Goal: Information Seeking & Learning: Learn about a topic

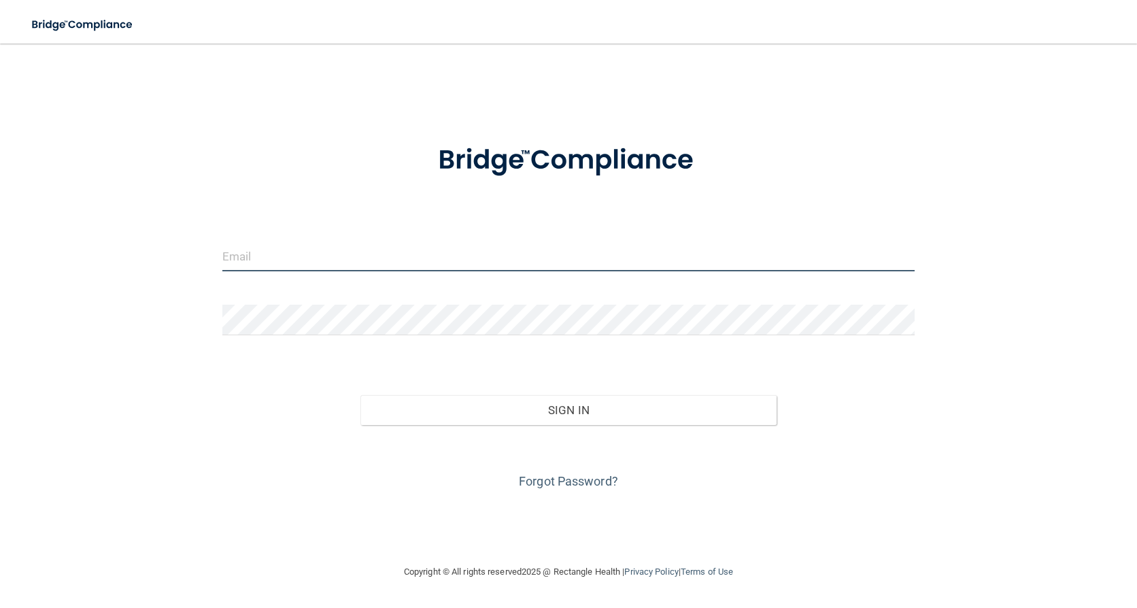
click at [259, 254] on input "email" at bounding box center [568, 256] width 693 height 31
type input "[EMAIL_ADDRESS][DOMAIN_NAME]"
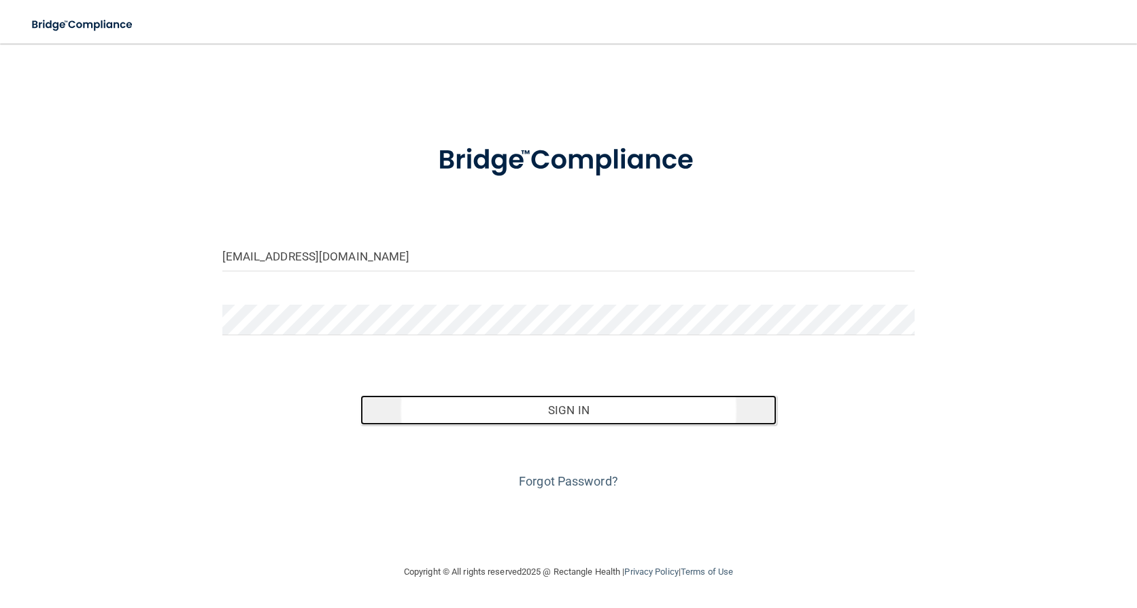
click at [580, 410] on button "Sign In" at bounding box center [569, 410] width 416 height 30
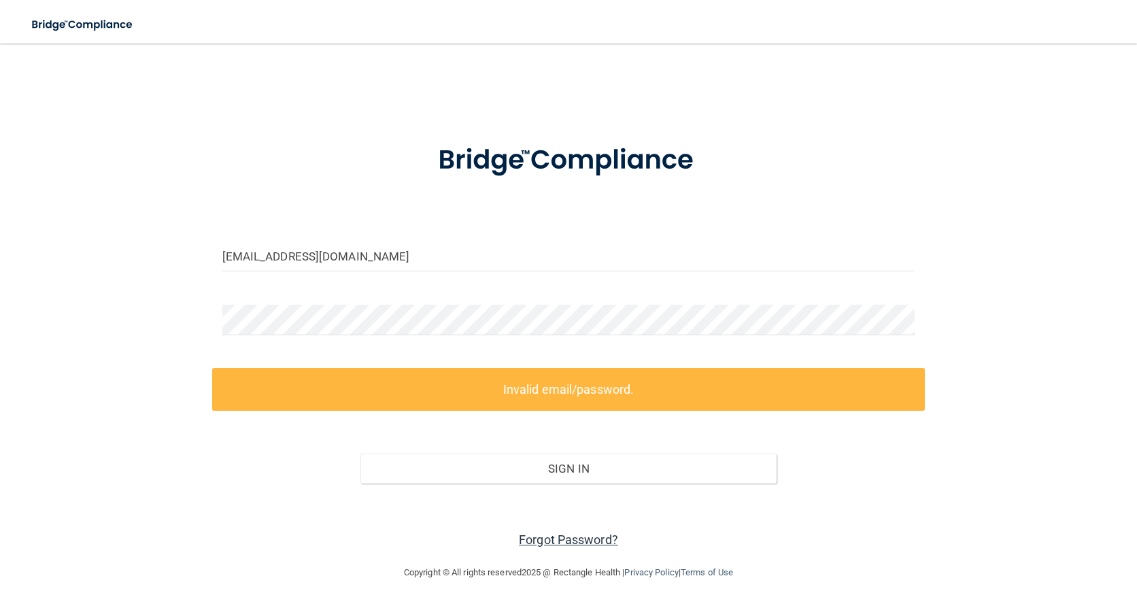
click at [576, 542] on link "Forgot Password?" at bounding box center [568, 540] width 99 height 14
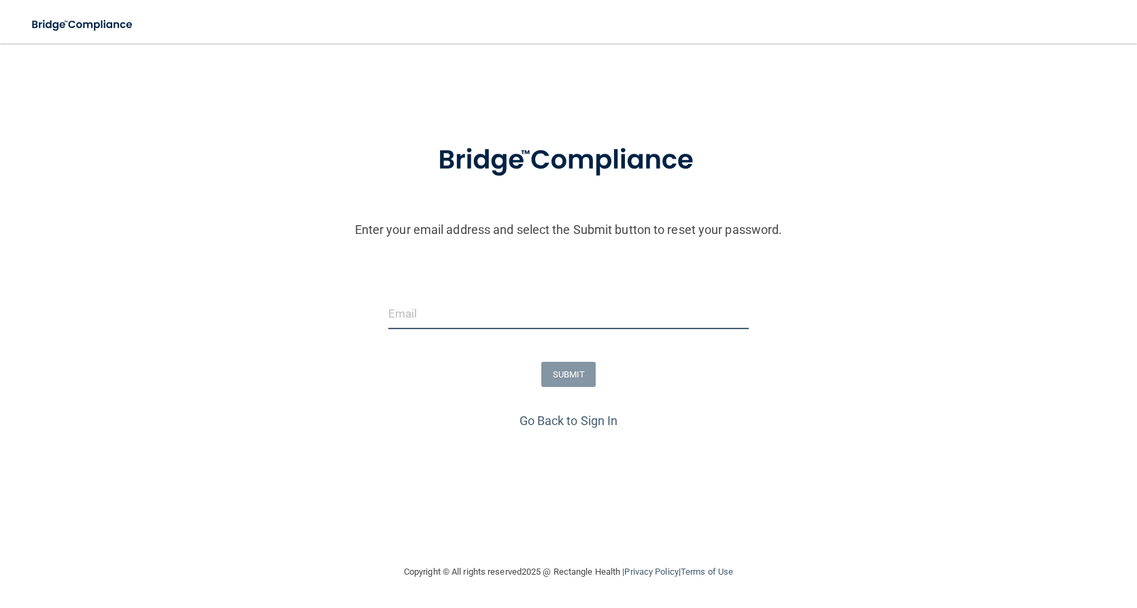
click at [431, 312] on input "email" at bounding box center [568, 314] width 361 height 31
type input "[EMAIL_ADDRESS][DOMAIN_NAME]"
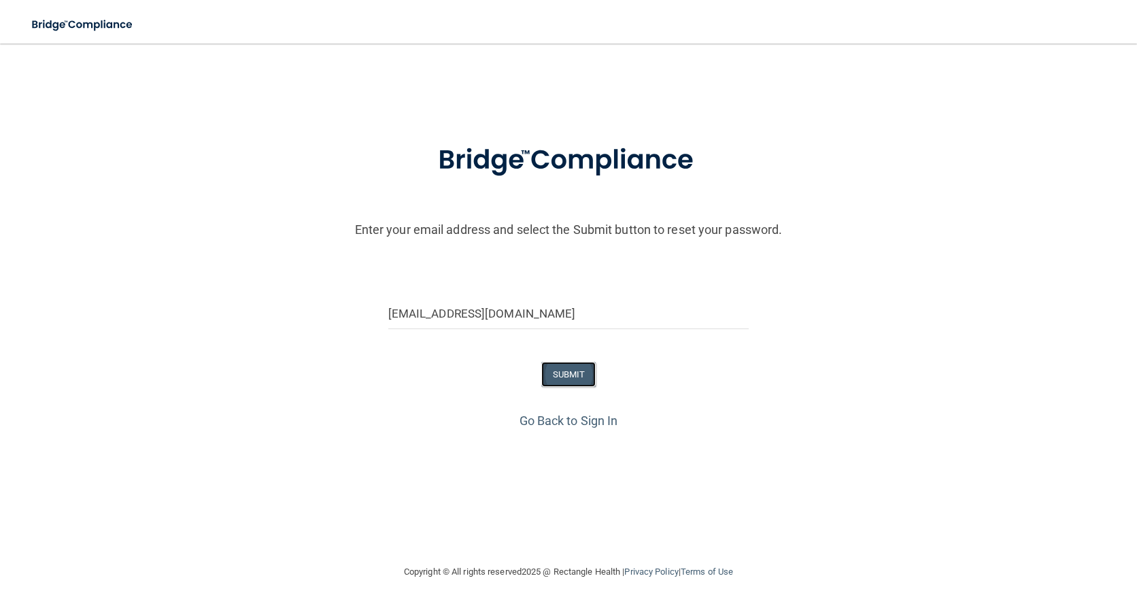
click at [576, 371] on button "SUBMIT" at bounding box center [569, 374] width 55 height 25
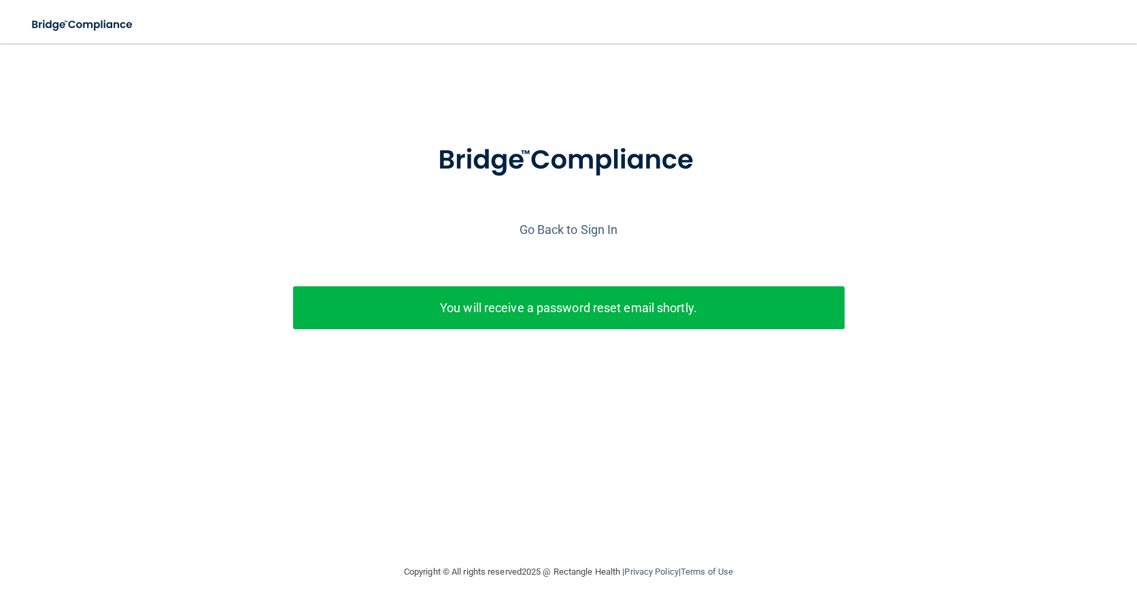
click at [535, 237] on div "Go Back to Sign In" at bounding box center [569, 229] width 1144 height 22
click at [540, 233] on link "Go Back to Sign In" at bounding box center [569, 229] width 99 height 14
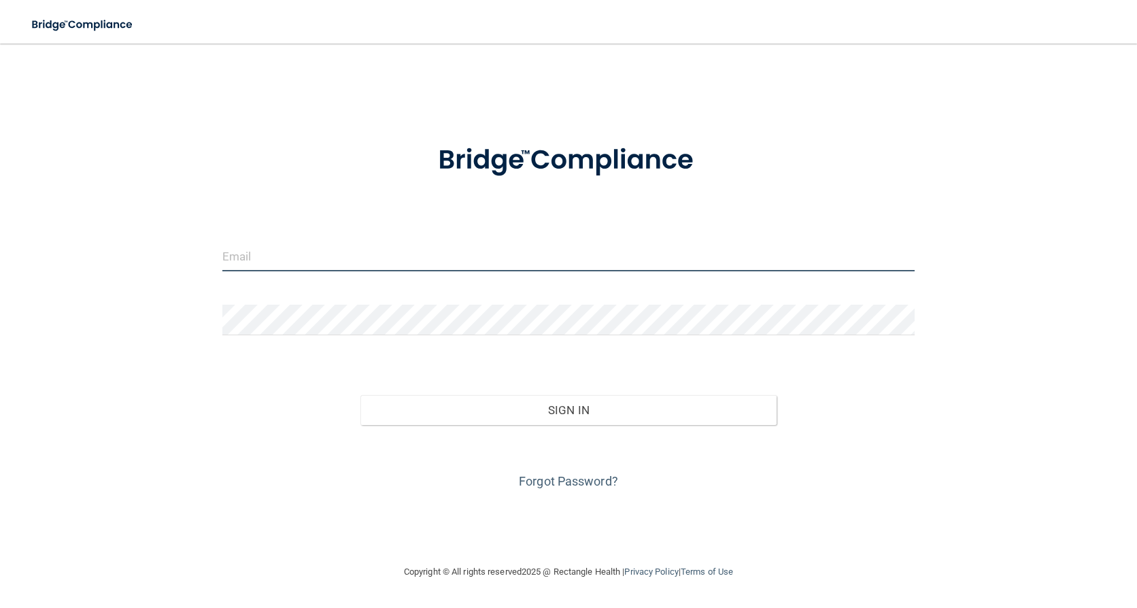
click at [481, 252] on input "email" at bounding box center [568, 256] width 693 height 31
type input "[EMAIL_ADDRESS][DOMAIN_NAME]"
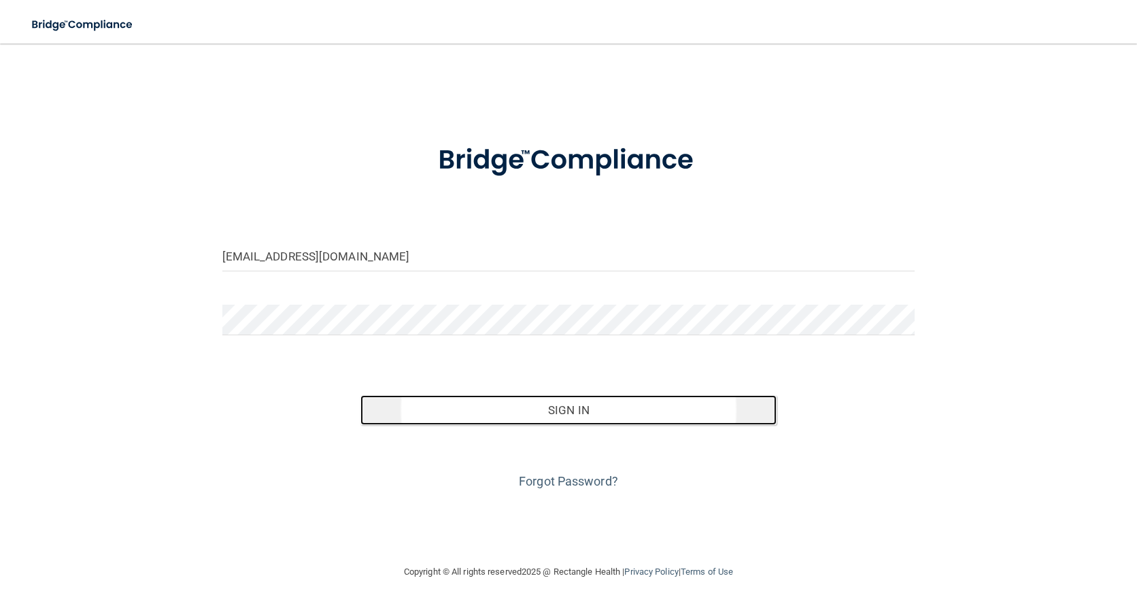
click at [583, 414] on button "Sign In" at bounding box center [569, 410] width 416 height 30
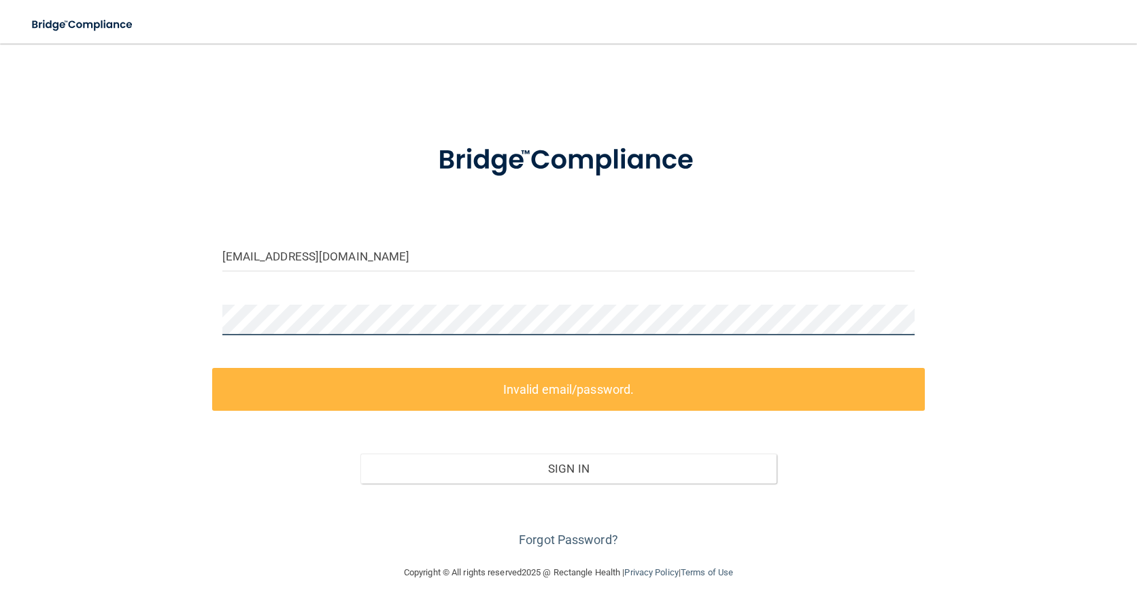
click at [0, 255] on html "Toggle navigation Manage My Enterprise Manage My Location [EMAIL_ADDRESS][DOMAI…" at bounding box center [568, 304] width 1137 height 608
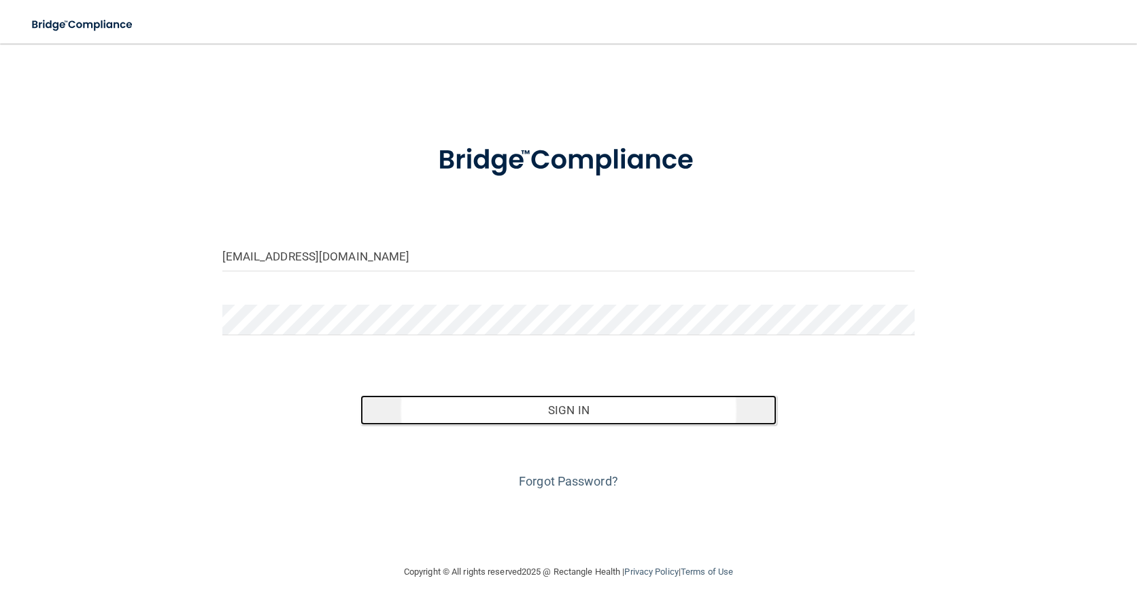
click at [580, 412] on button "Sign In" at bounding box center [569, 410] width 416 height 30
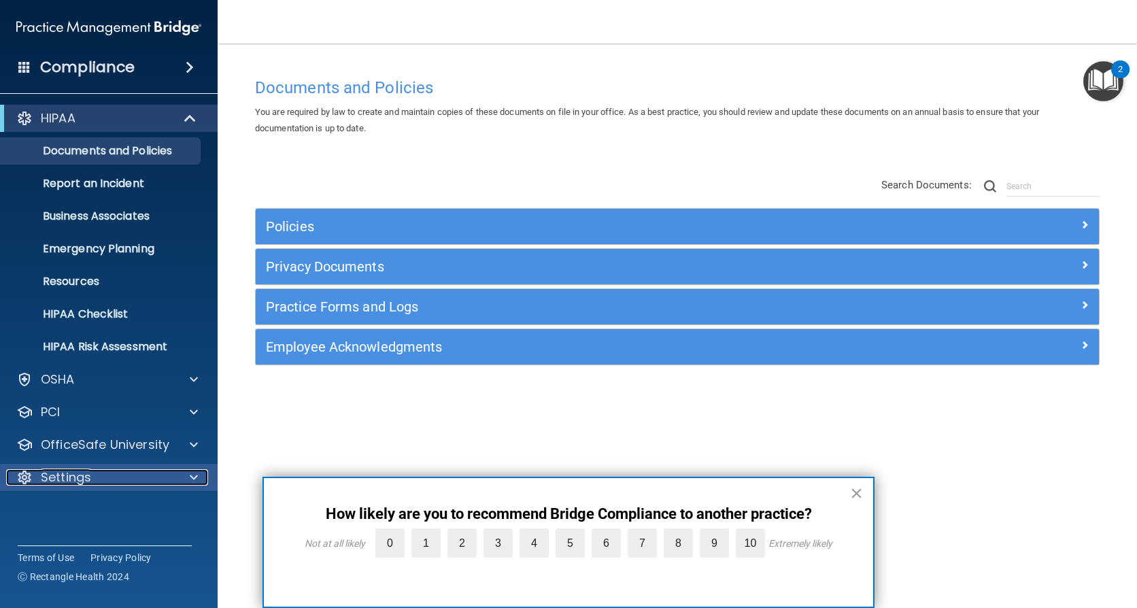
click at [37, 476] on div "Settings" at bounding box center [90, 477] width 169 height 16
click at [186, 61] on span at bounding box center [190, 67] width 8 height 16
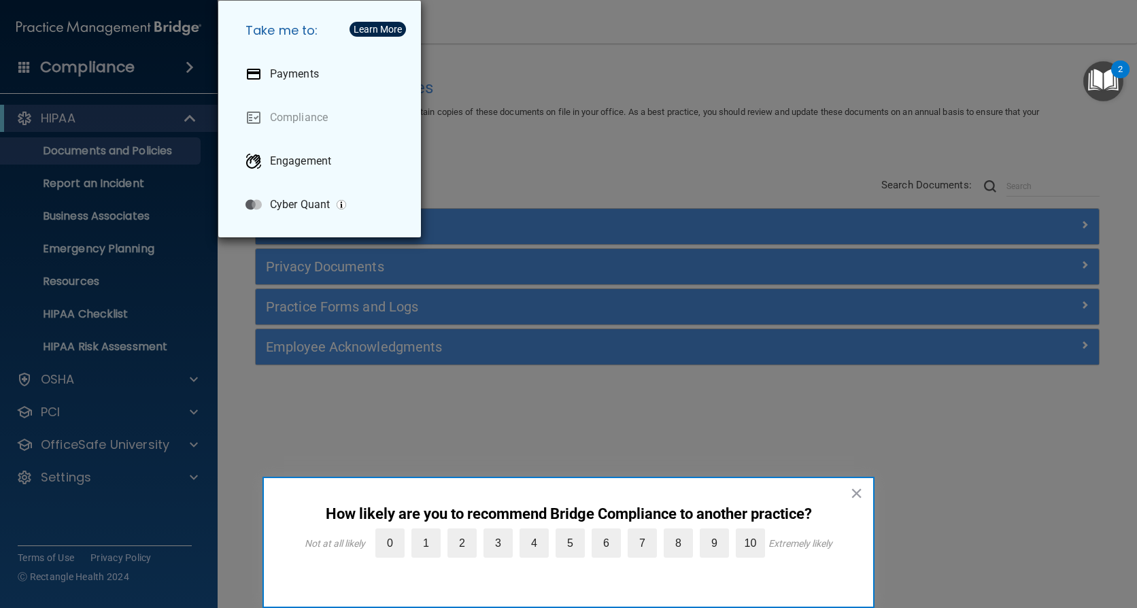
click at [186, 61] on div "Take me to: Payments Compliance Engagement Cyber Quant" at bounding box center [568, 304] width 1137 height 608
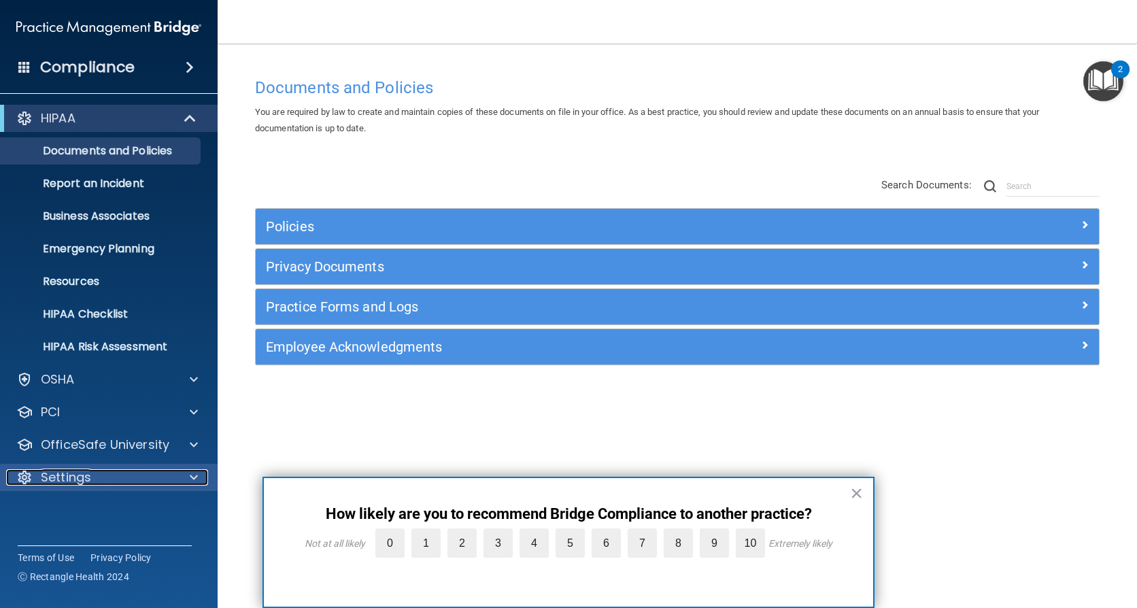
click at [198, 473] on div at bounding box center [192, 477] width 34 height 16
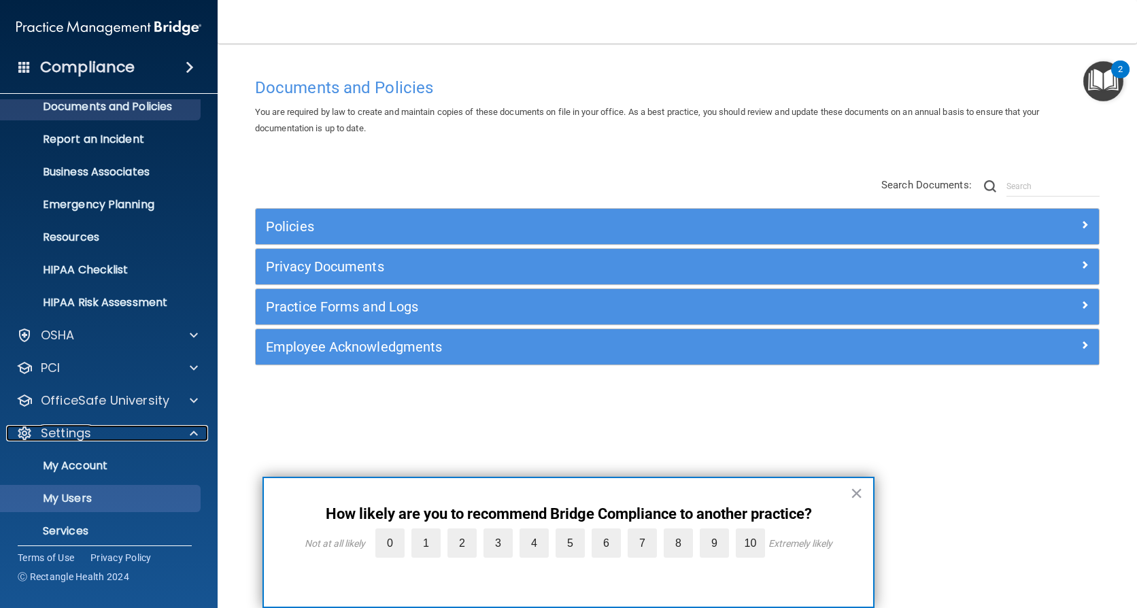
scroll to position [87, 0]
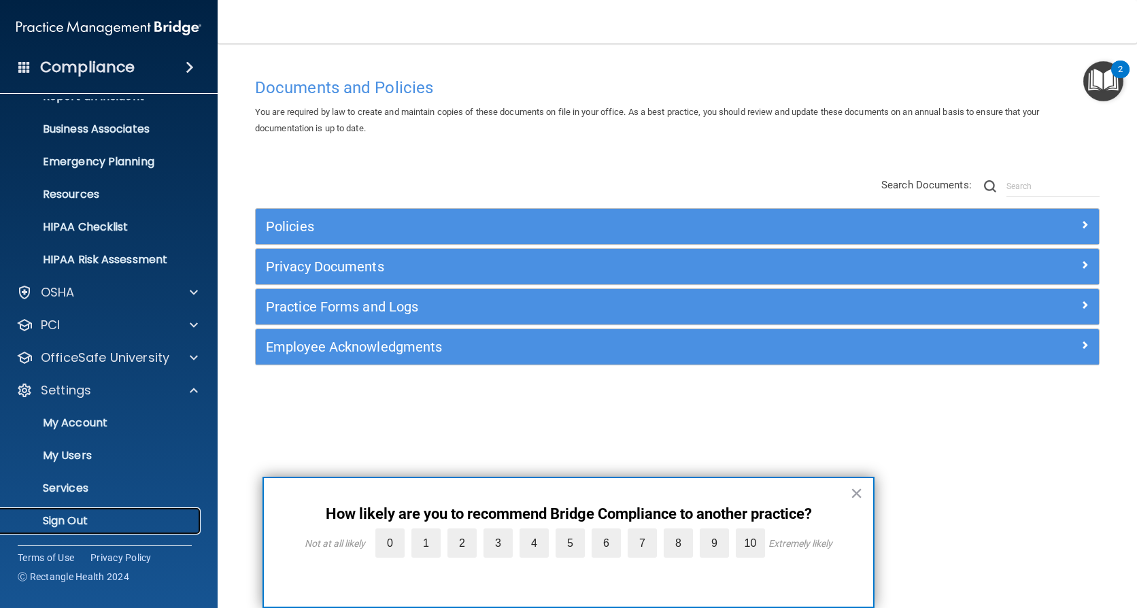
click at [89, 516] on p "Sign Out" at bounding box center [102, 521] width 186 height 14
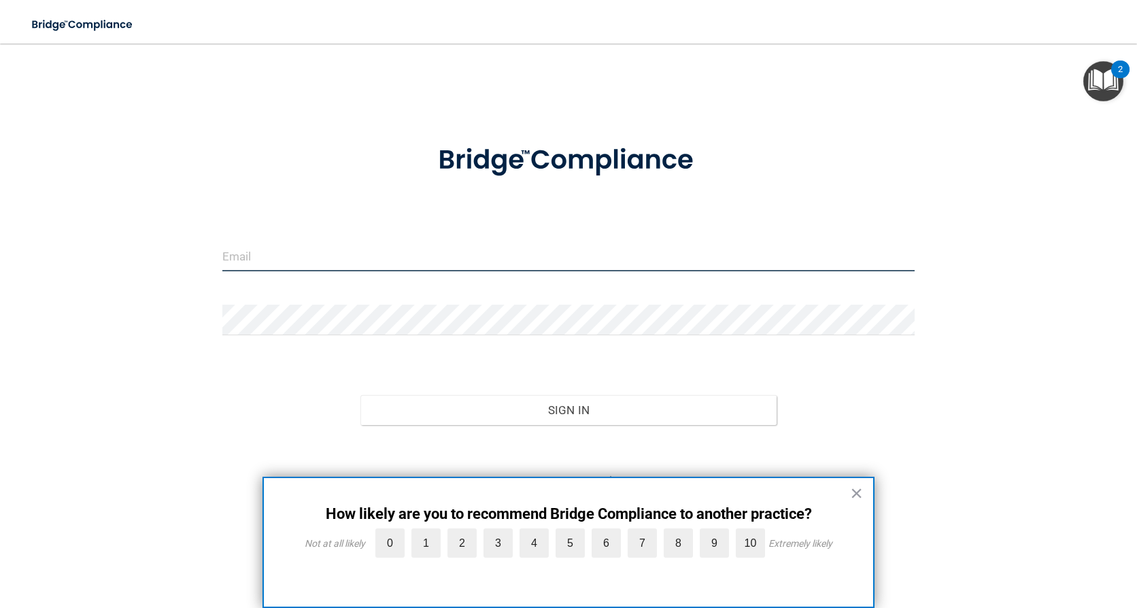
type input "[EMAIL_ADDRESS][DOMAIN_NAME]"
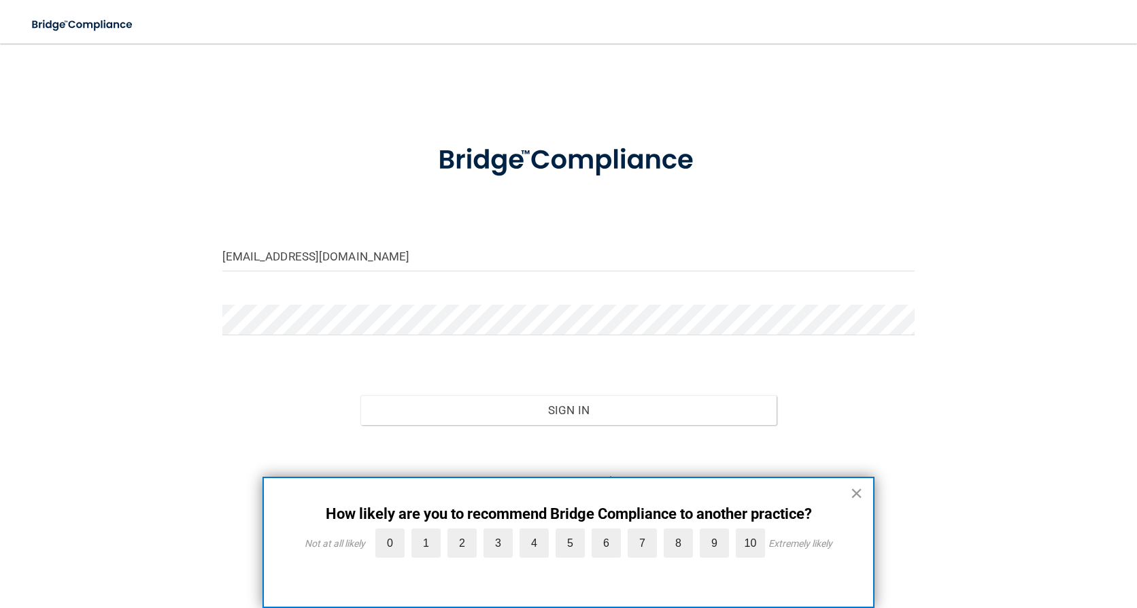
click at [859, 493] on button "×" at bounding box center [856, 493] width 13 height 22
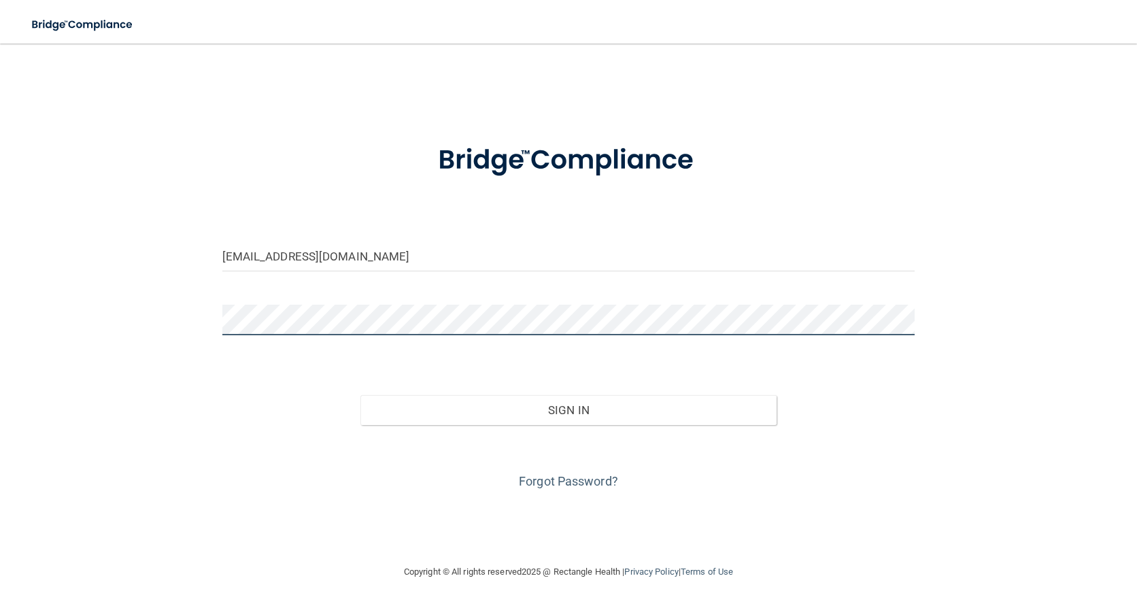
click at [101, 300] on div "kaylee@sbendo.com Invalid email/password. You don't have permission to access t…" at bounding box center [568, 303] width 1083 height 493
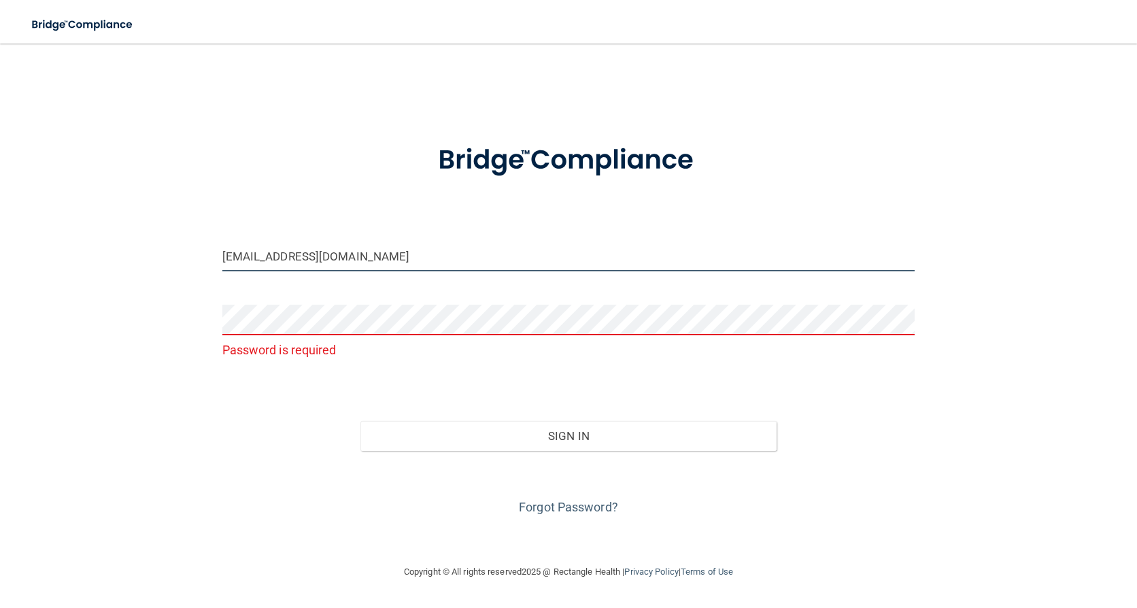
drag, startPoint x: 331, startPoint y: 260, endPoint x: 235, endPoint y: 255, distance: 95.4
click at [235, 255] on input "[EMAIL_ADDRESS][DOMAIN_NAME]" at bounding box center [568, 256] width 693 height 31
click at [348, 257] on input "[EMAIL_ADDRESS][DOMAIN_NAME]" at bounding box center [568, 256] width 693 height 31
click at [124, 363] on div "kaylee@sbendo.com Password is required Invalid email/password. You don't have p…" at bounding box center [568, 303] width 1083 height 493
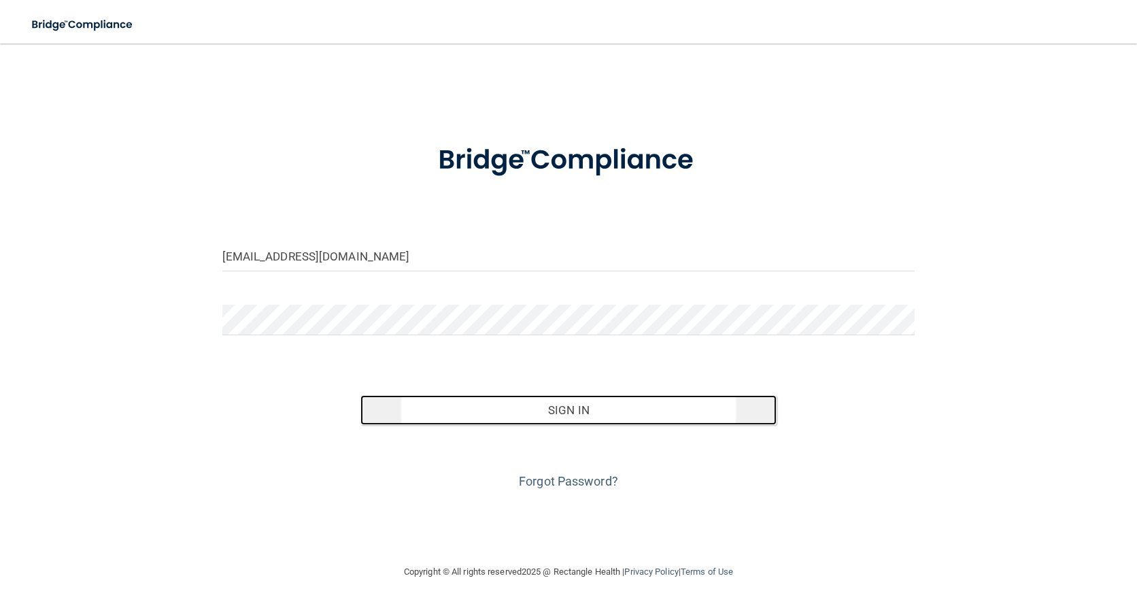
click at [622, 413] on button "Sign In" at bounding box center [569, 410] width 416 height 30
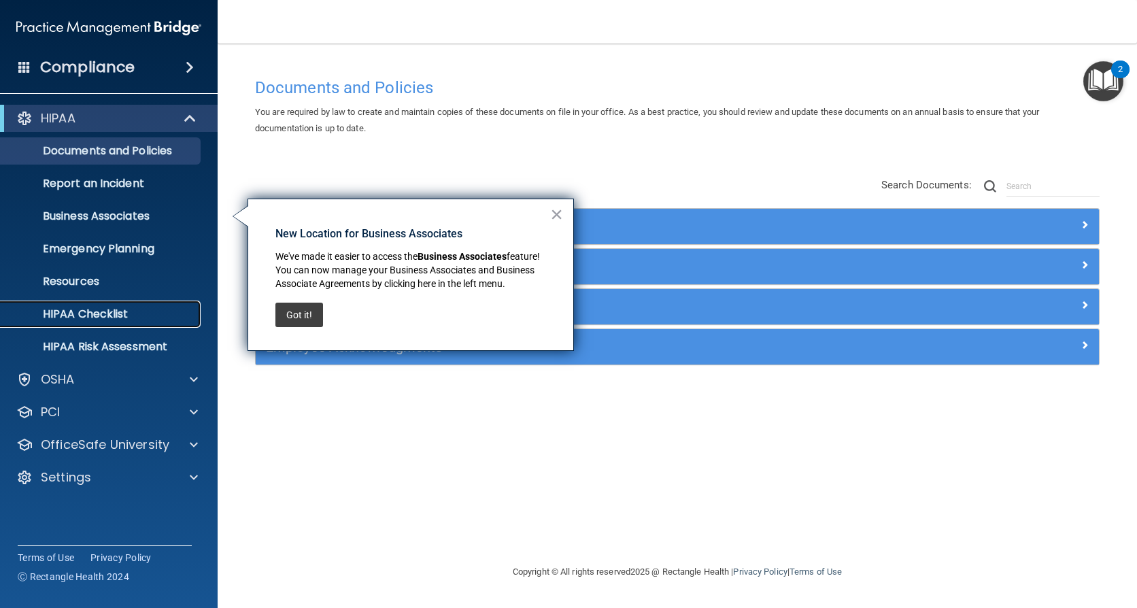
click at [110, 318] on p "HIPAA Checklist" at bounding box center [102, 314] width 186 height 14
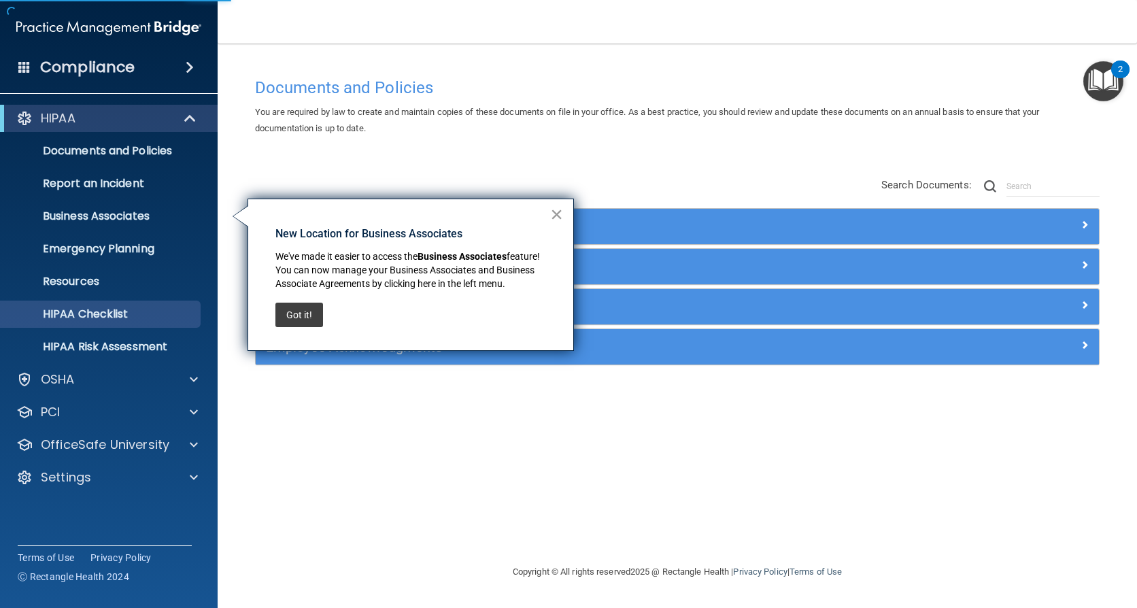
click at [559, 216] on button "×" at bounding box center [556, 214] width 13 height 22
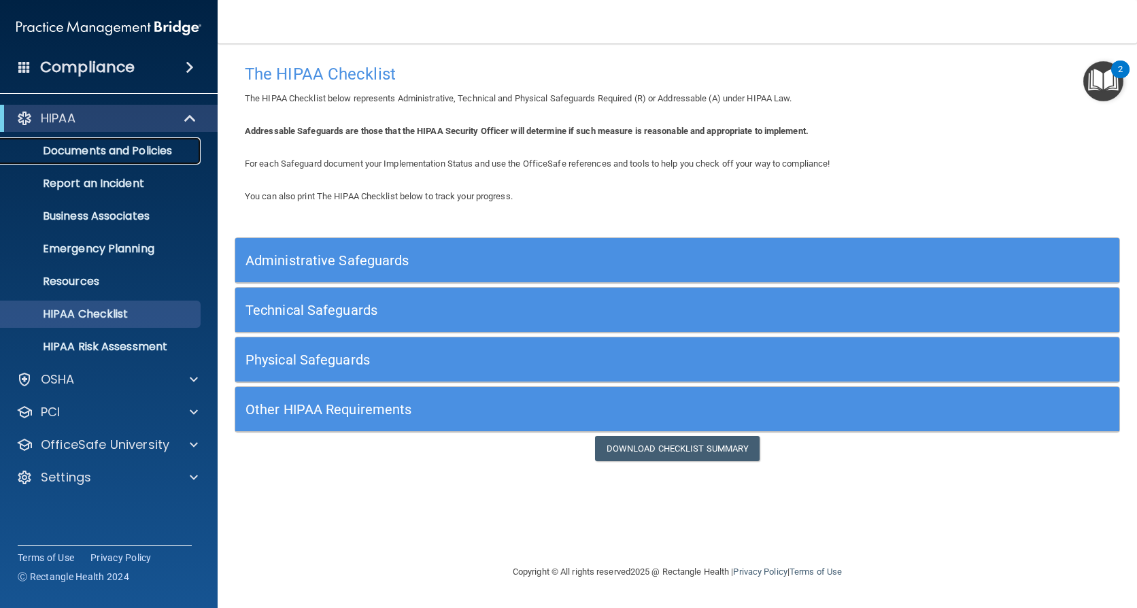
click at [150, 148] on p "Documents and Policies" at bounding box center [102, 151] width 186 height 14
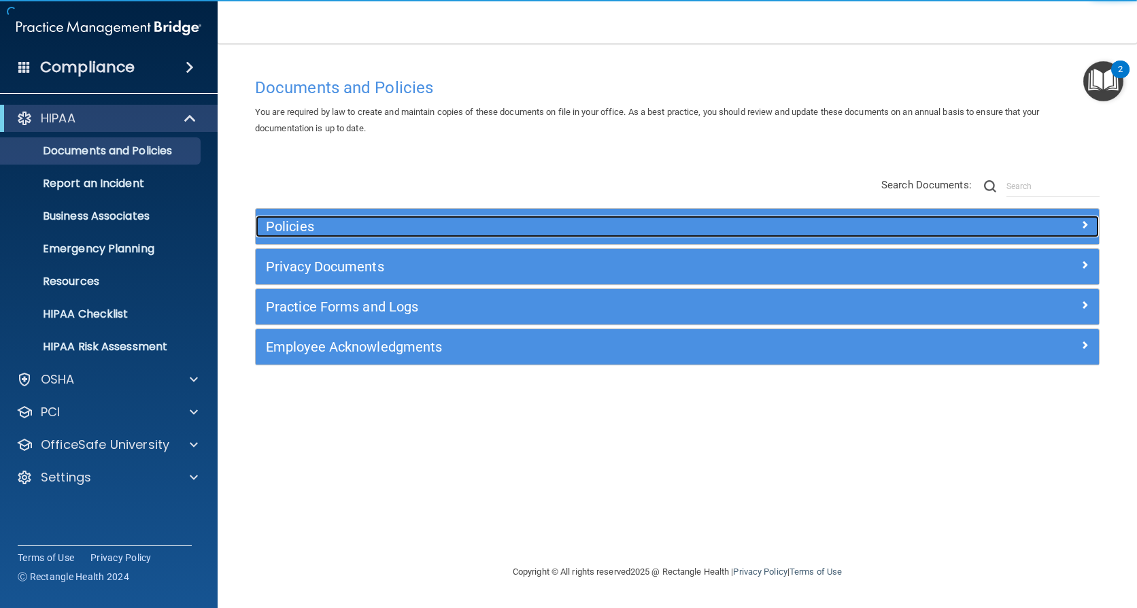
click at [370, 225] on h5 "Policies" at bounding box center [572, 226] width 612 height 15
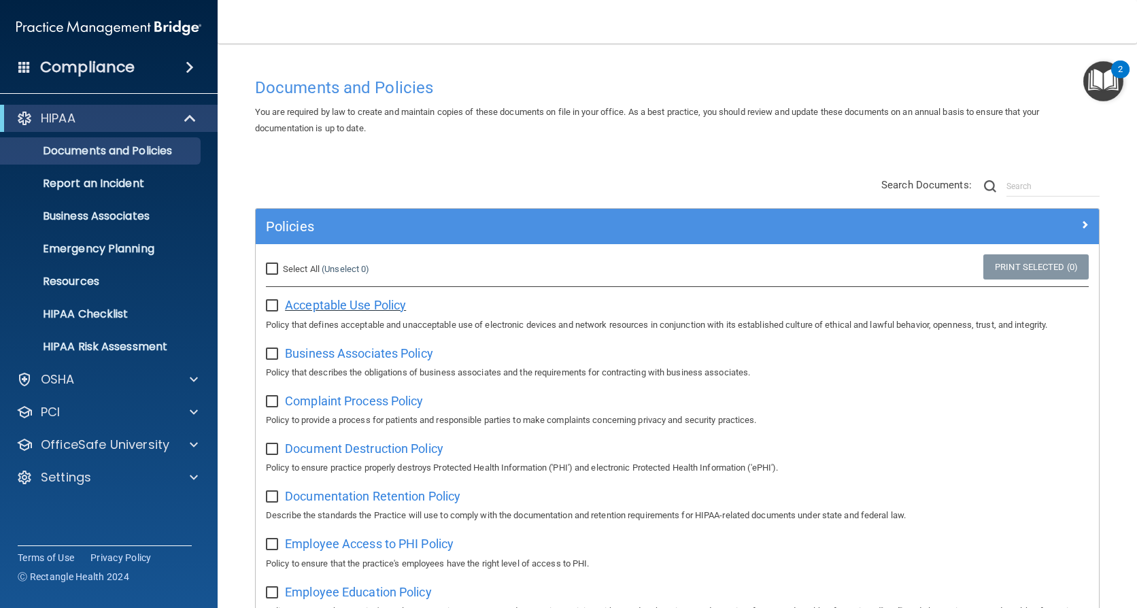
click at [324, 303] on span "Acceptable Use Policy" at bounding box center [345, 305] width 121 height 14
click at [269, 310] on input "checkbox" at bounding box center [274, 306] width 16 height 11
checkbox input "true"
click at [269, 352] on input "checkbox" at bounding box center [274, 354] width 16 height 11
checkbox input "true"
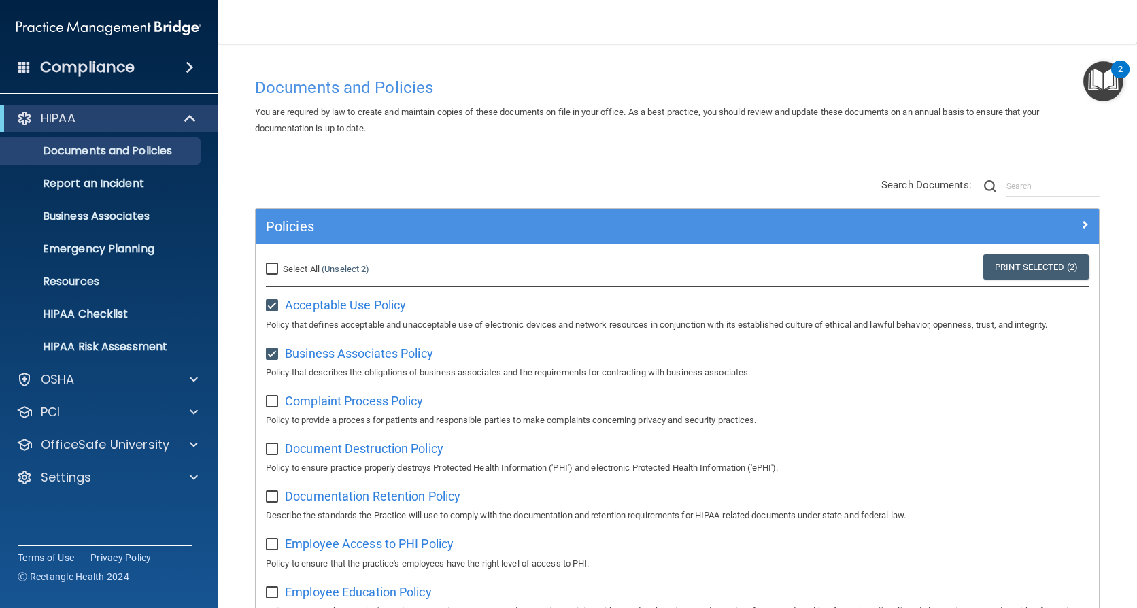
click at [273, 399] on input "checkbox" at bounding box center [274, 402] width 16 height 11
checkbox input "true"
click at [268, 447] on input "checkbox" at bounding box center [274, 449] width 16 height 11
checkbox input "true"
click at [273, 500] on input "checkbox" at bounding box center [274, 497] width 16 height 11
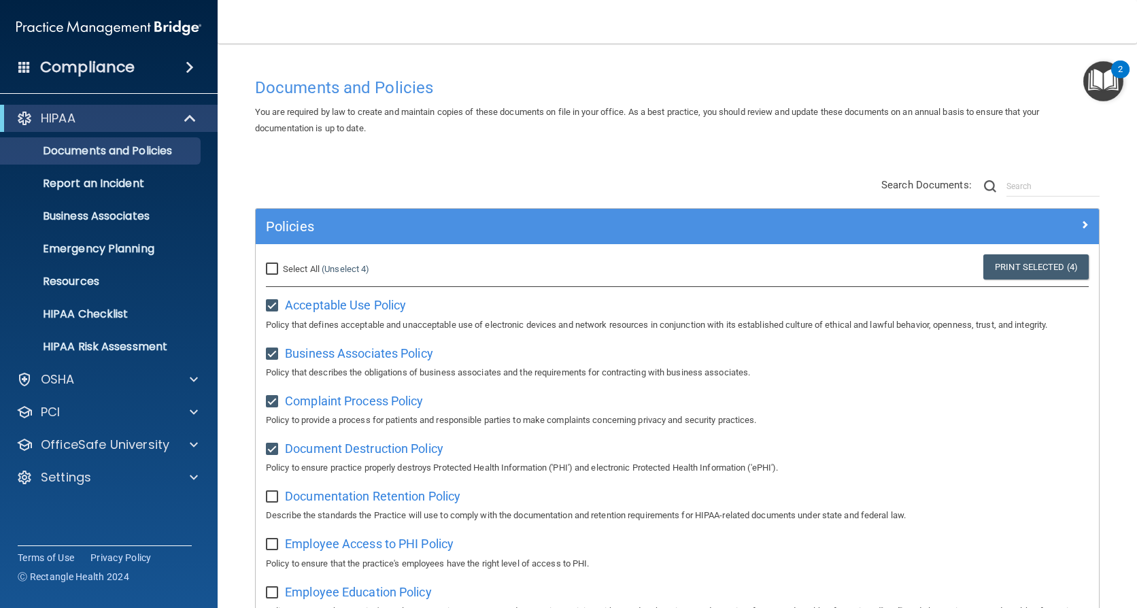
checkbox input "true"
click at [276, 271] on input "Select All (Unselect 5) Unselect All" at bounding box center [274, 269] width 16 height 11
checkbox input "true"
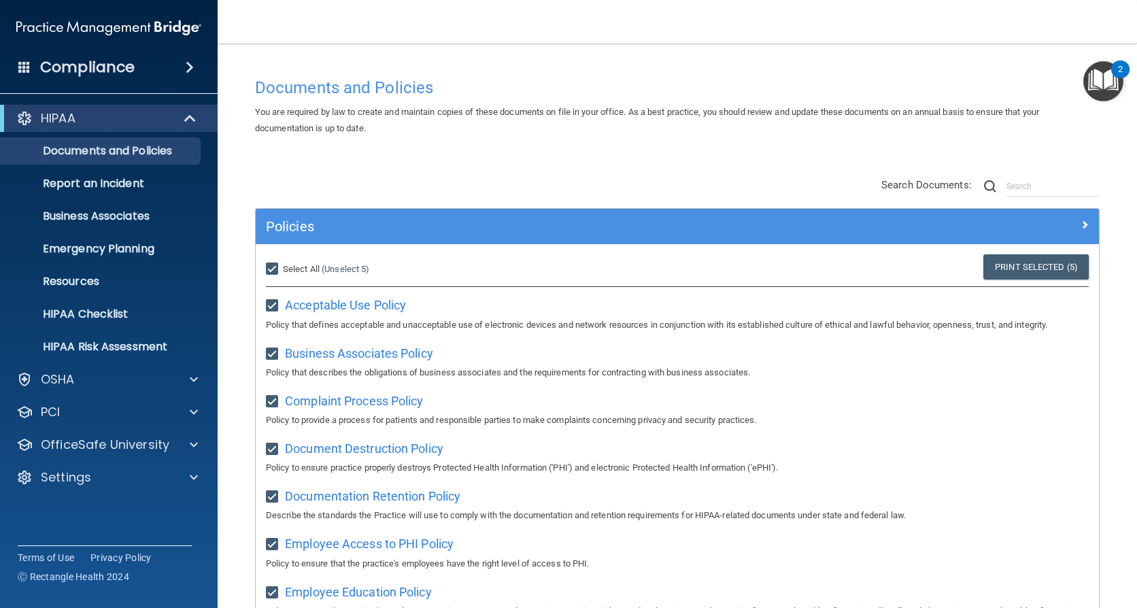
checkbox input "true"
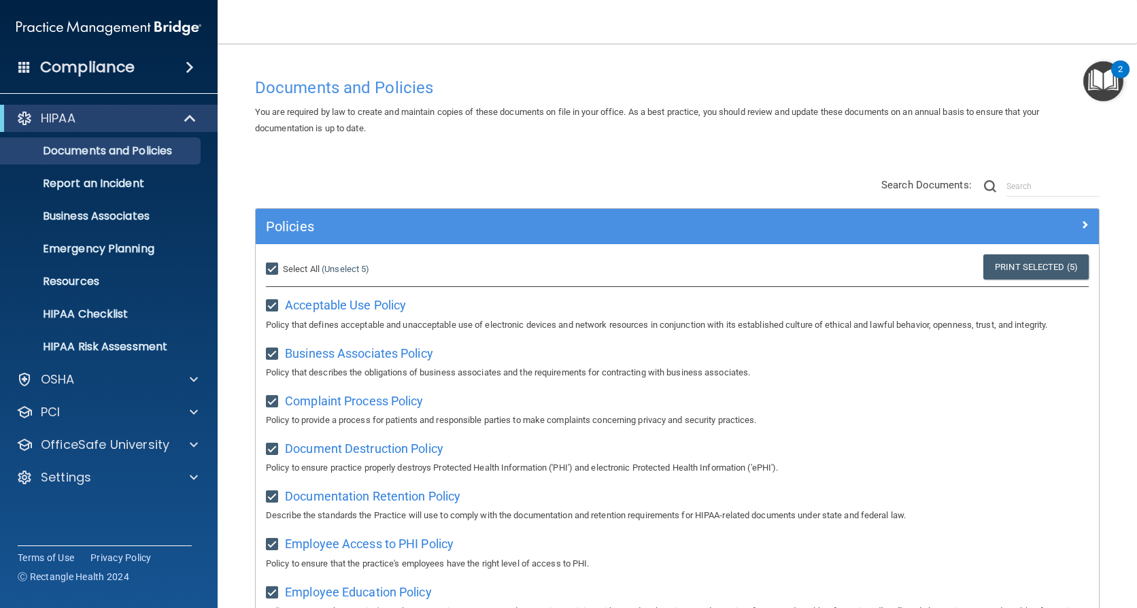
checkbox input "true"
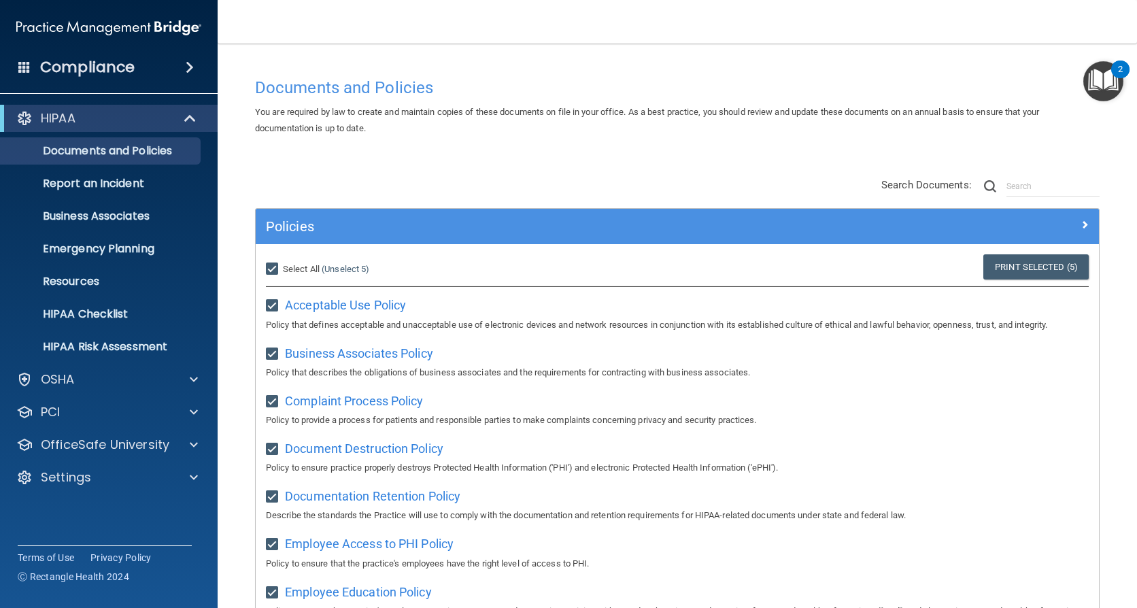
checkbox input "true"
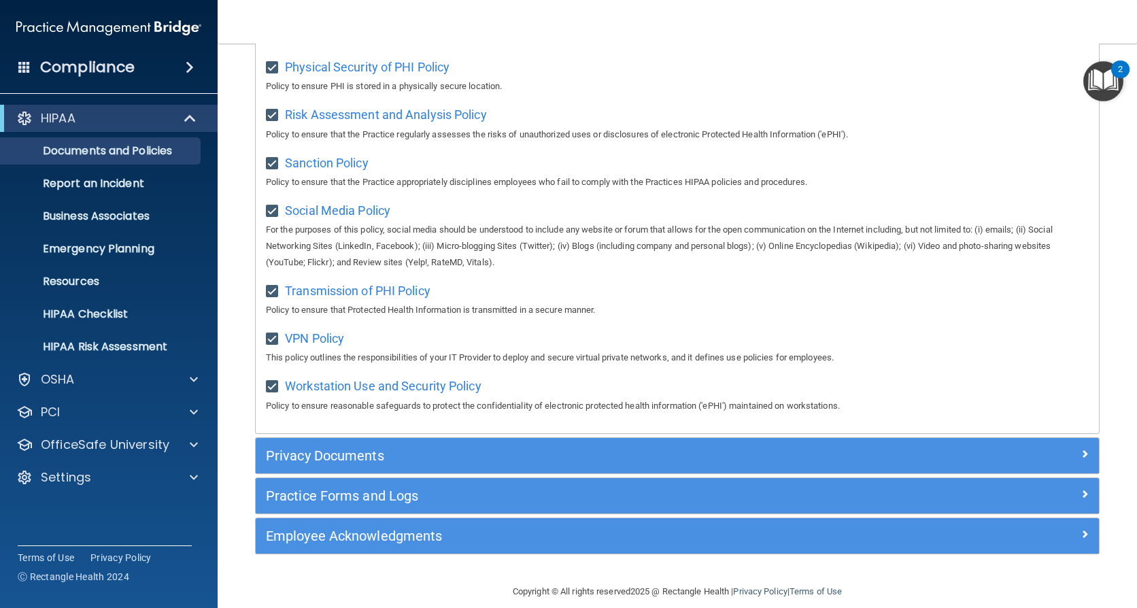
scroll to position [954, 0]
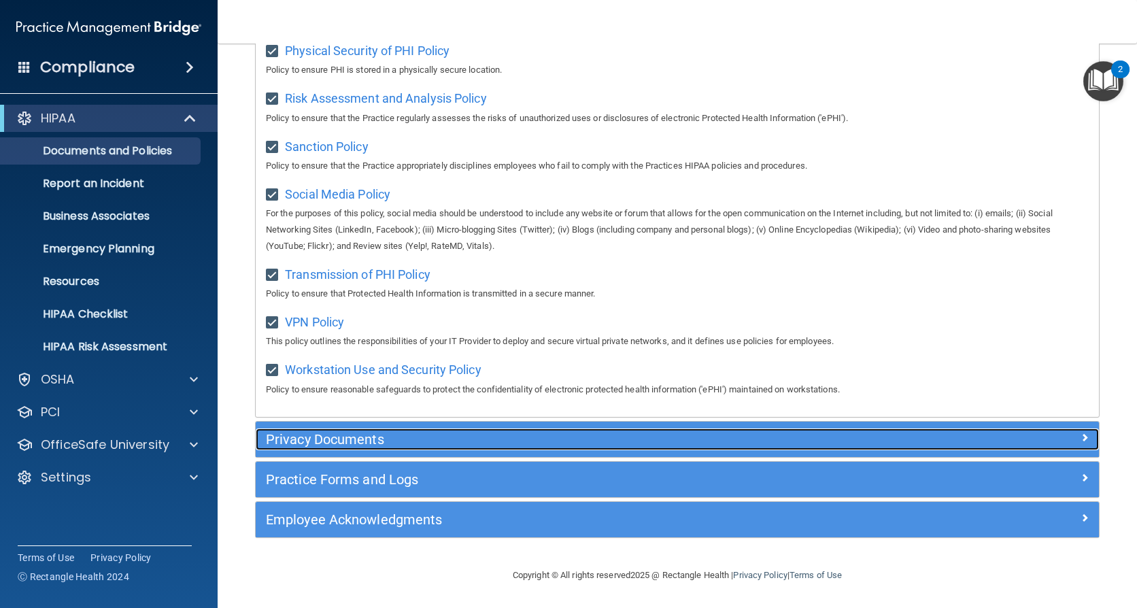
click at [1081, 435] on span at bounding box center [1085, 437] width 8 height 16
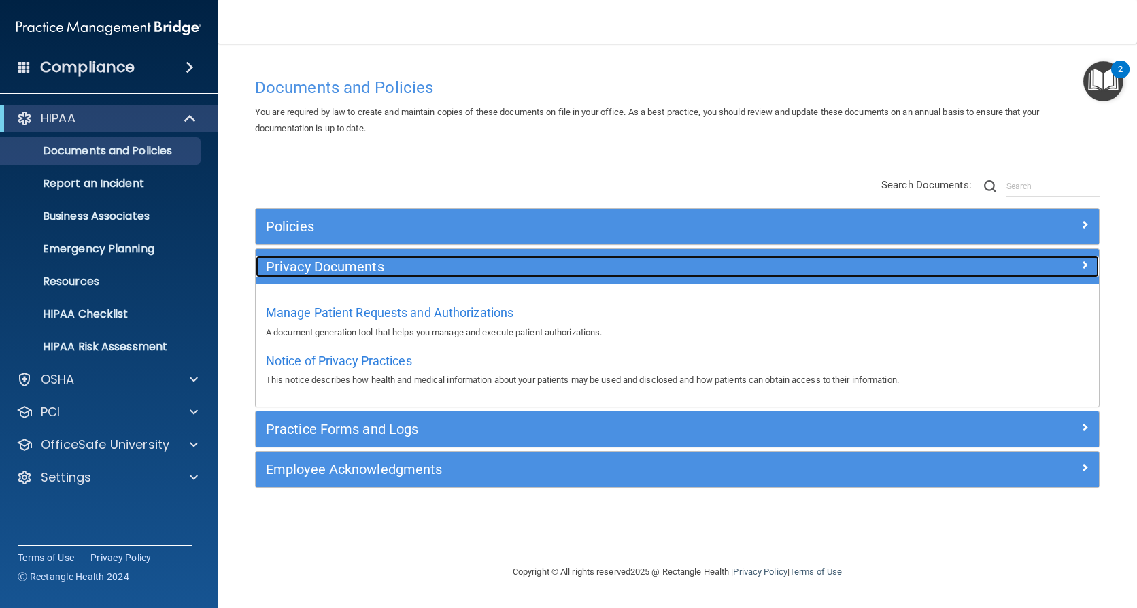
scroll to position [0, 0]
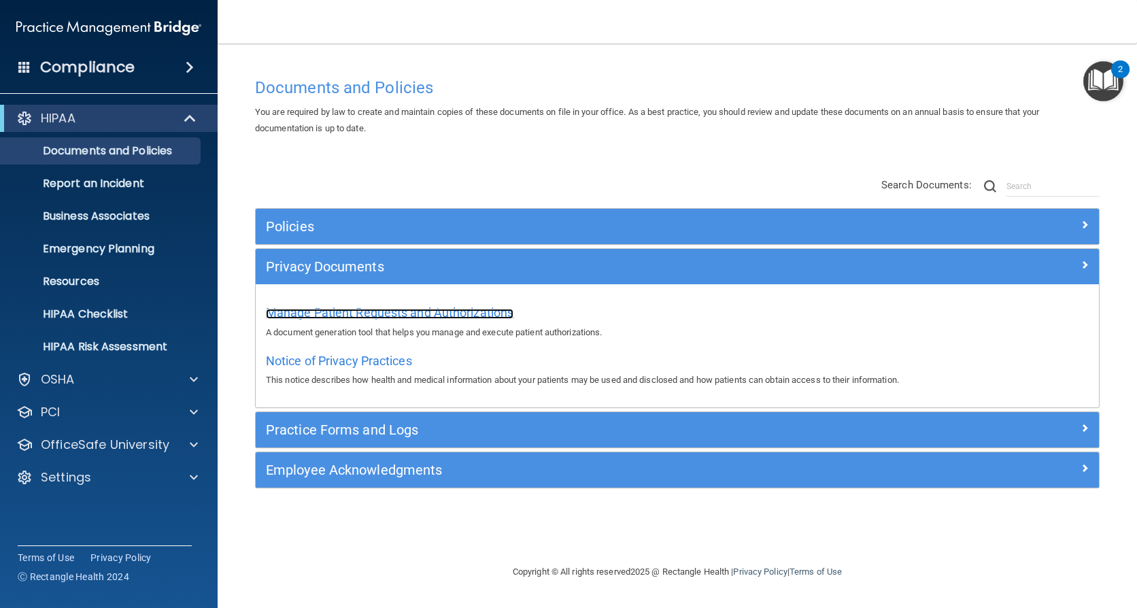
click at [434, 314] on span "Manage Patient Requests and Authorizations" at bounding box center [390, 312] width 248 height 14
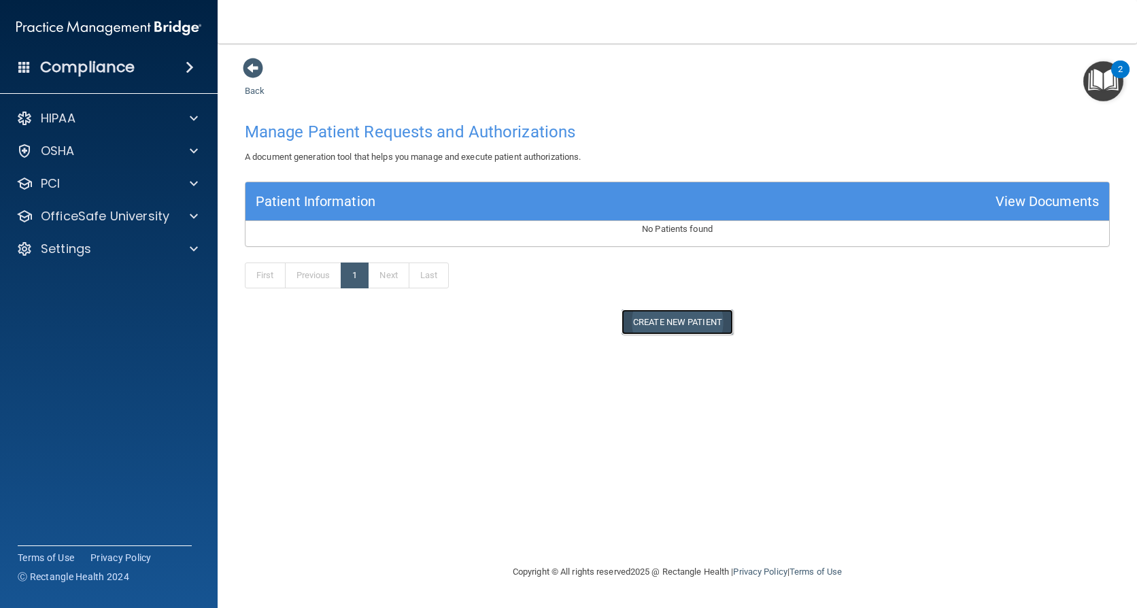
click at [701, 321] on button "Create New Patient" at bounding box center [678, 322] width 112 height 25
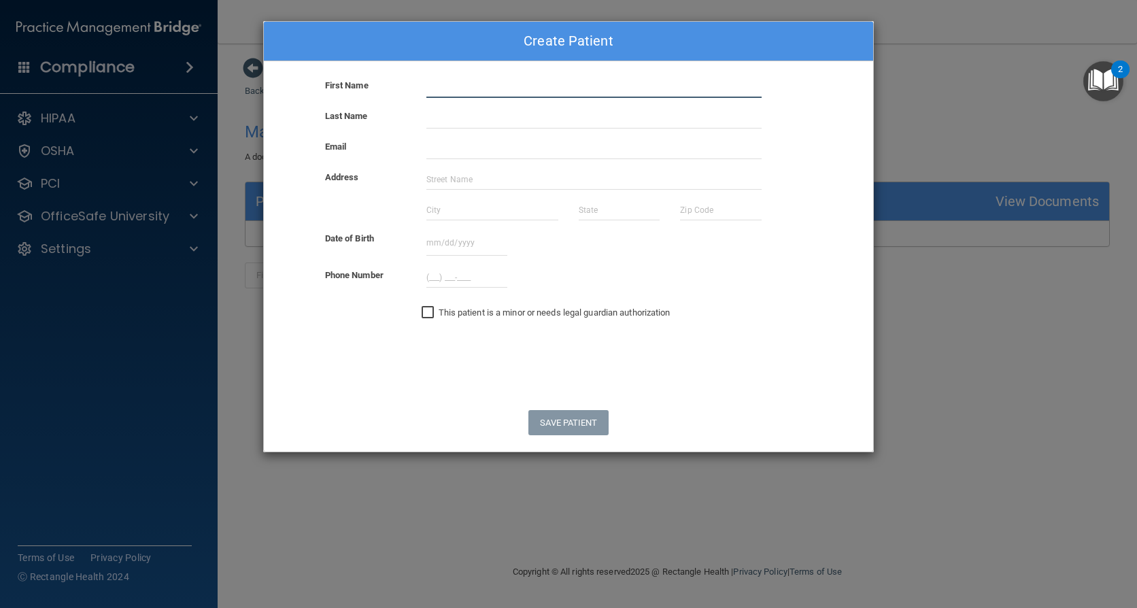
click at [439, 93] on input "text" at bounding box center [594, 88] width 335 height 20
click at [373, 165] on div "Email" at bounding box center [569, 154] width 630 height 31
click at [1132, 385] on div "Create Patient First Name Last Name Email Address Date of Birth September 2025 …" at bounding box center [568, 304] width 1137 height 608
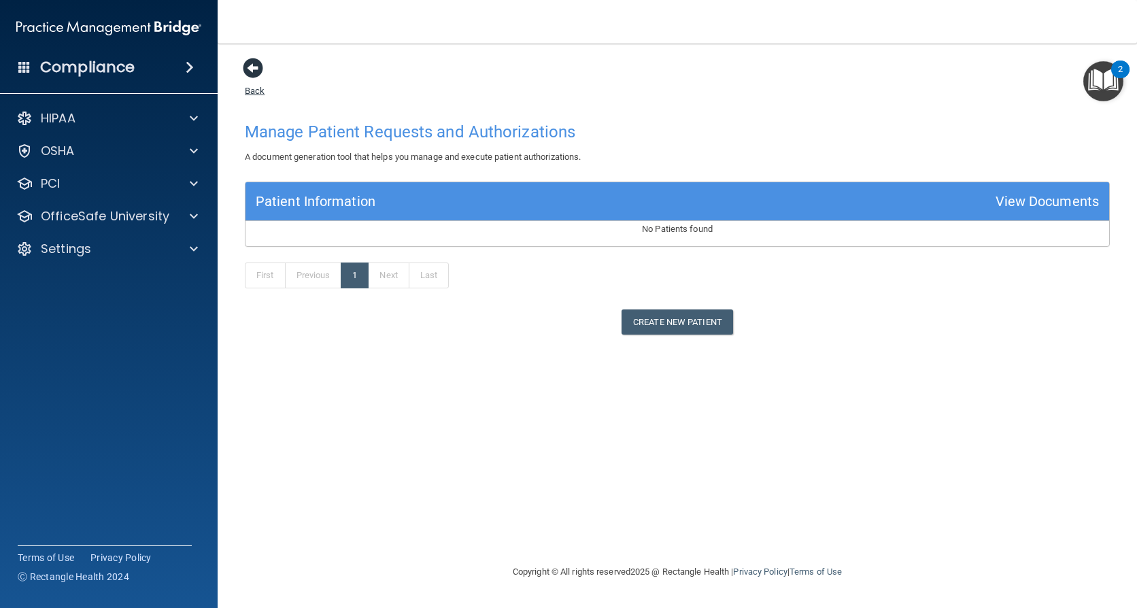
click at [252, 72] on span at bounding box center [253, 68] width 20 height 20
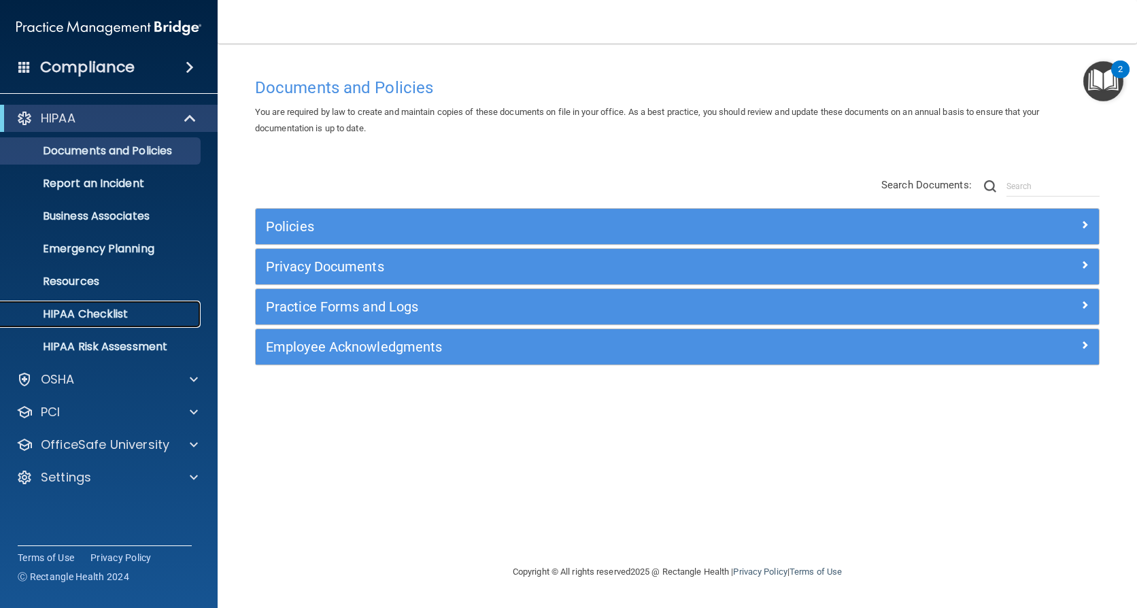
click at [97, 310] on p "HIPAA Checklist" at bounding box center [102, 314] width 186 height 14
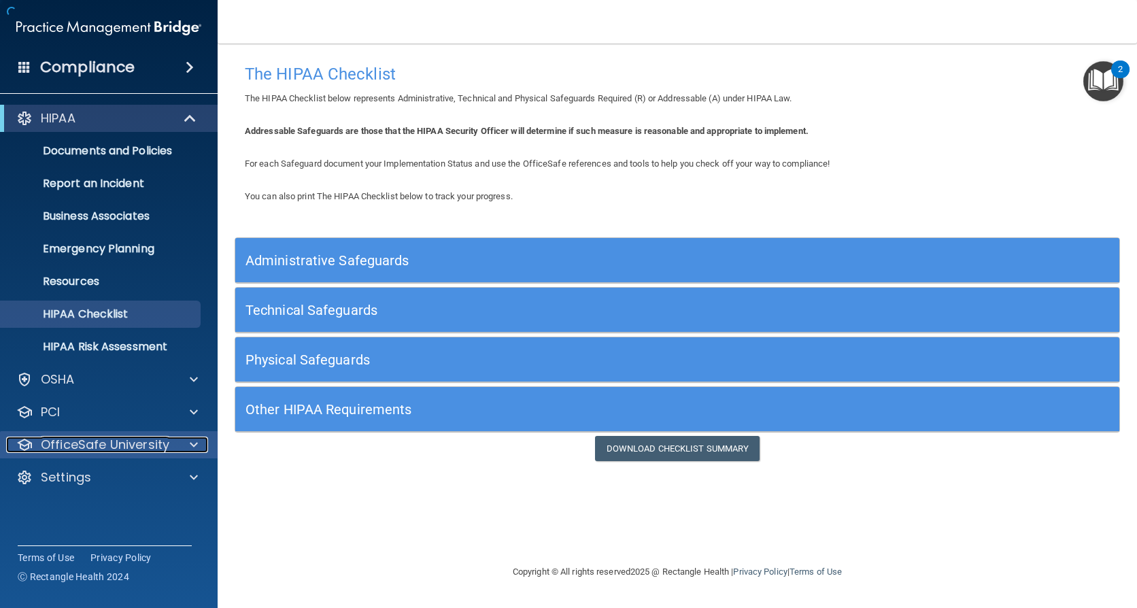
click at [187, 444] on div at bounding box center [192, 445] width 34 height 16
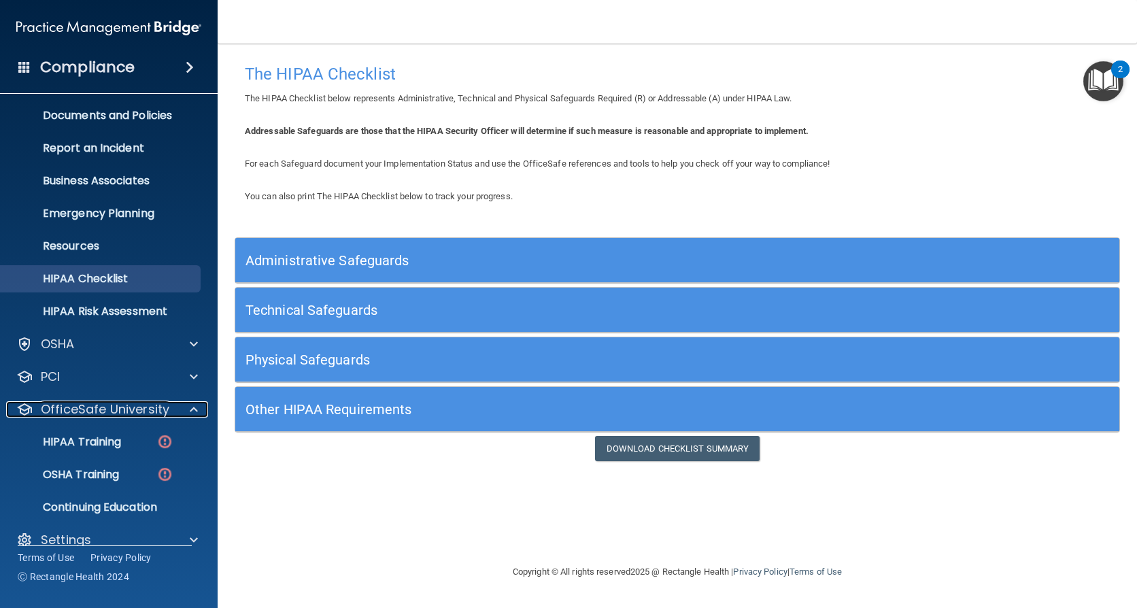
scroll to position [54, 0]
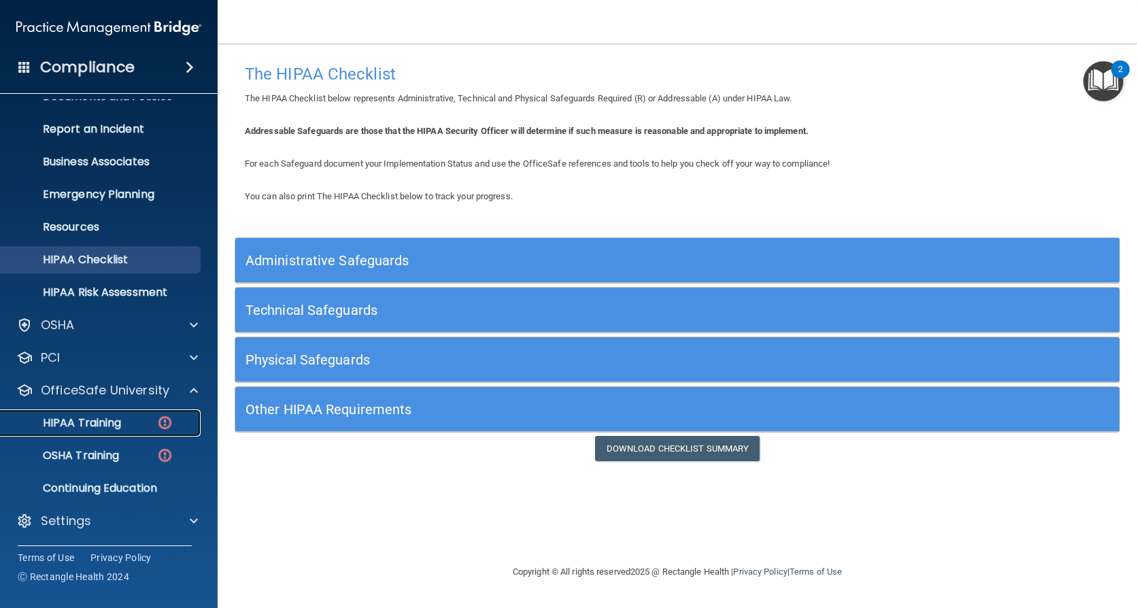
click at [112, 427] on p "HIPAA Training" at bounding box center [65, 423] width 112 height 14
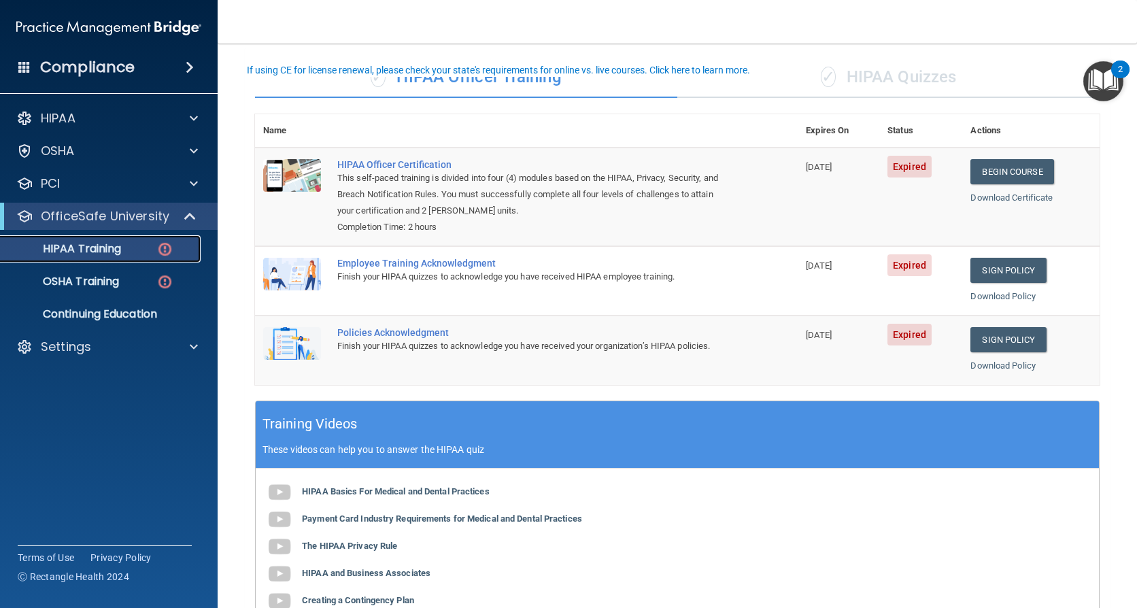
scroll to position [68, 0]
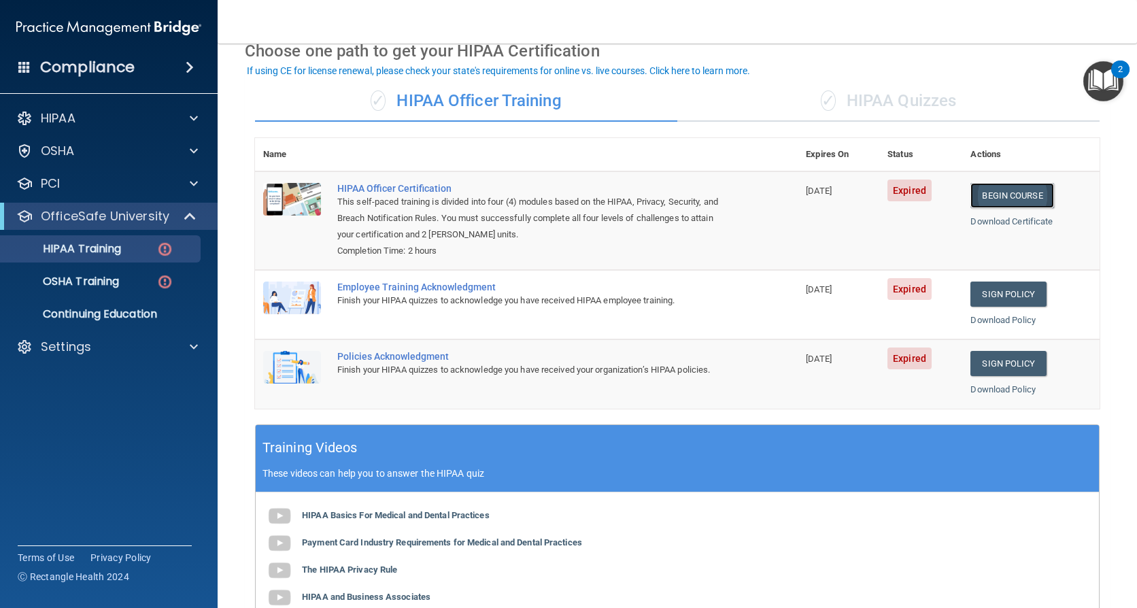
click at [997, 197] on link "Begin Course" at bounding box center [1012, 195] width 83 height 25
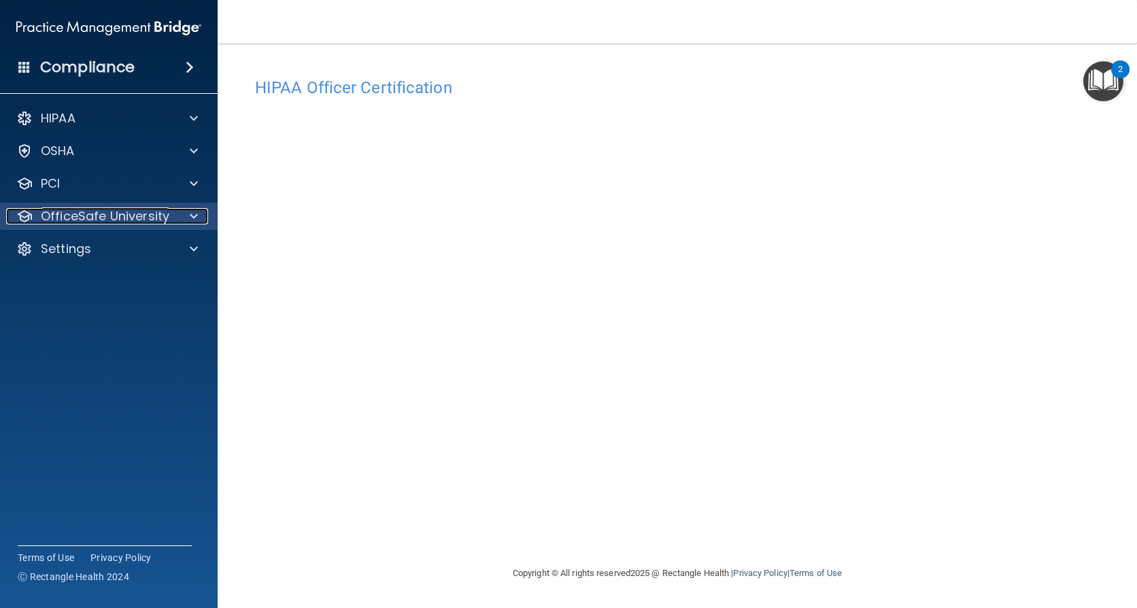
click at [197, 210] on span at bounding box center [194, 216] width 8 height 16
